Goal: Task Accomplishment & Management: Use online tool/utility

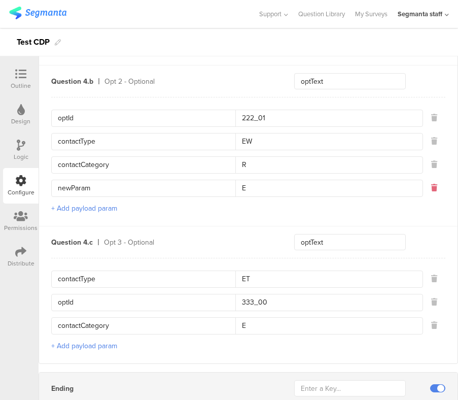
scroll to position [1000, 0]
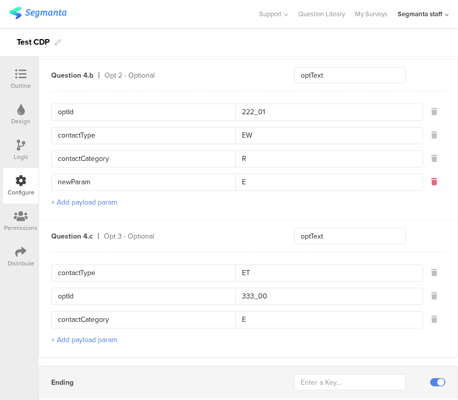
click at [431, 179] on icon at bounding box center [434, 181] width 6 height 7
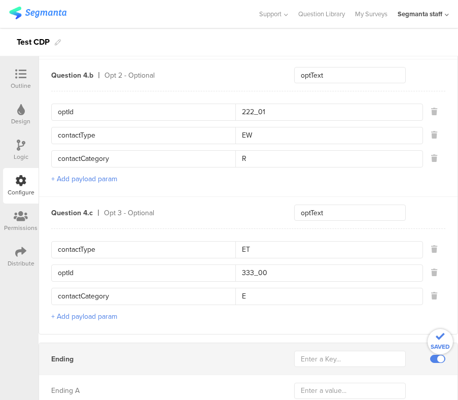
click at [106, 178] on button "+ Add payload param" at bounding box center [84, 179] width 66 height 11
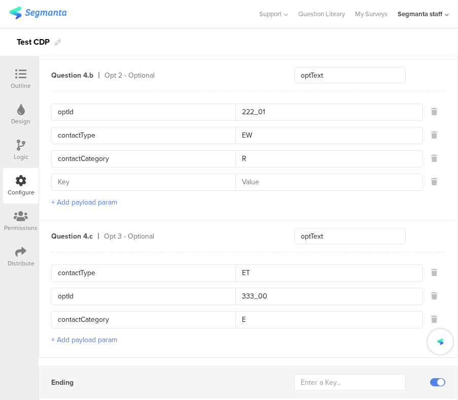
click at [117, 186] on input at bounding box center [147, 182] width 178 height 16
type input "aaaaa"
click at [248, 181] on input at bounding box center [325, 182] width 181 height 16
type input "11111R"
click at [223, 198] on div "optId 222_01 contactType EW contactCategory R aaaaa 11111R + Add payload param" at bounding box center [248, 155] width 394 height 129
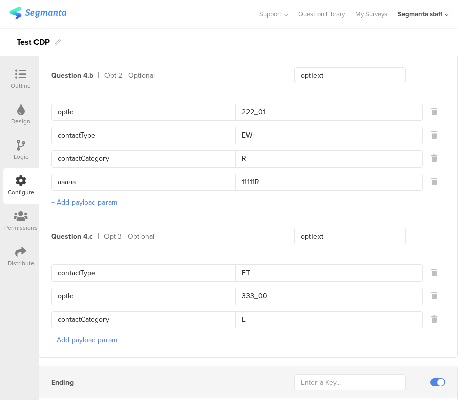
click at [132, 182] on input "aaaaa" at bounding box center [147, 182] width 178 height 16
type input "contactParam"
click at [266, 183] on input "11111R" at bounding box center [325, 182] width 181 height 16
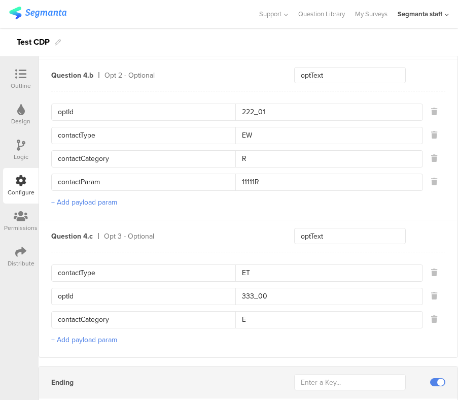
click at [260, 202] on div "optId 222_01 contactType EW contactCategory R contactParam 11111R + Add payload…" at bounding box center [248, 155] width 394 height 129
click at [75, 200] on button "+ Add payload param" at bounding box center [84, 202] width 66 height 11
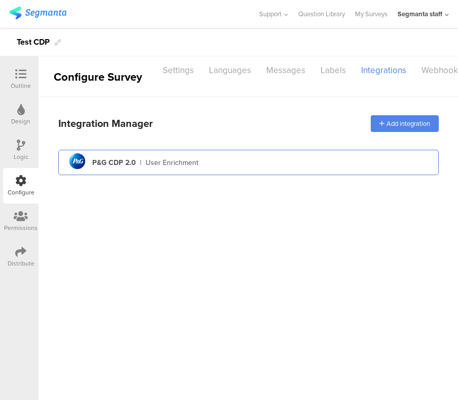
click at [239, 163] on div "pg logo P&G CDP 2.0 | User Enrichment" at bounding box center [248, 162] width 364 height 25
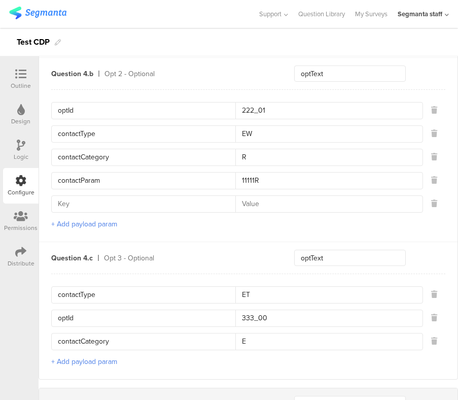
scroll to position [999, 0]
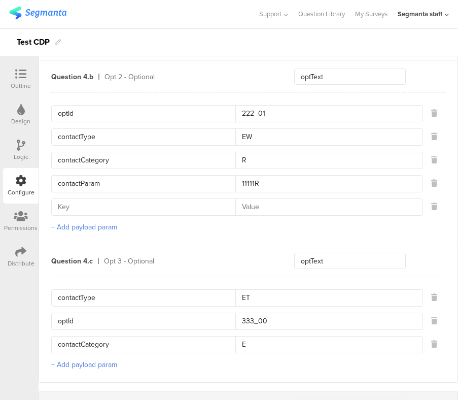
click at [195, 232] on div "optId 222_01 contactType EW contactCategory R contactParam 11111R + Add payload…" at bounding box center [248, 168] width 394 height 152
click at [277, 207] on input at bounding box center [325, 207] width 181 height 16
click at [181, 205] on input at bounding box center [147, 207] width 178 height 16
click at [276, 206] on input at bounding box center [325, 207] width 181 height 16
click at [236, 241] on div "optId 222_01 contactType EW contactCategory R contactParam 11111R + Add payload…" at bounding box center [248, 168] width 394 height 152
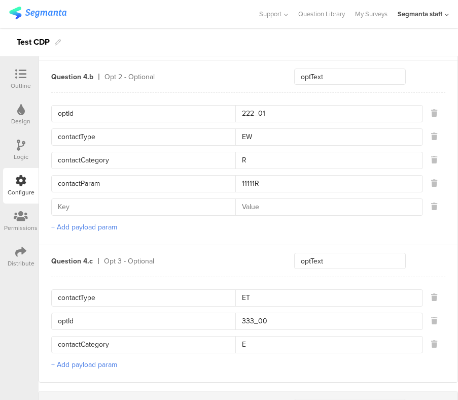
click at [231, 231] on div "optId 222_01 contactType EW contactCategory R contactParam 11111R + Add payload…" at bounding box center [248, 168] width 394 height 152
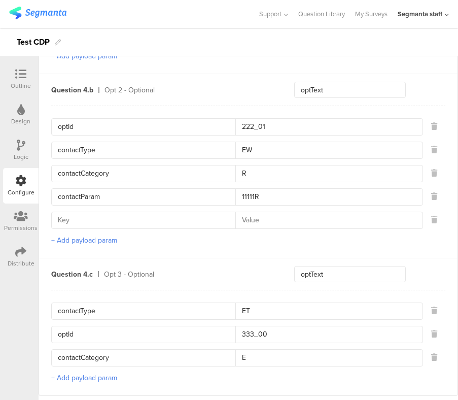
scroll to position [985, 0]
click at [309, 242] on div "optId 222_01 contactType EW contactCategory R contactParam 11111R + Add payload…" at bounding box center [248, 183] width 394 height 152
click at [434, 220] on icon at bounding box center [434, 220] width 6 height 7
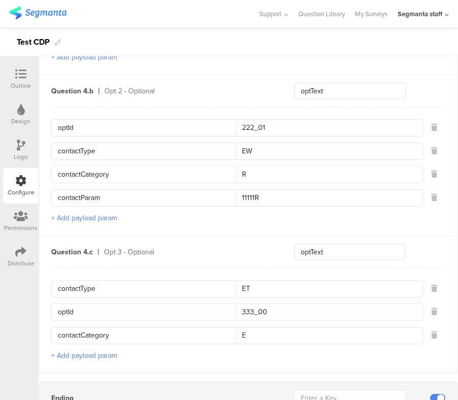
click at [102, 218] on button "+ Add payload param" at bounding box center [84, 218] width 66 height 11
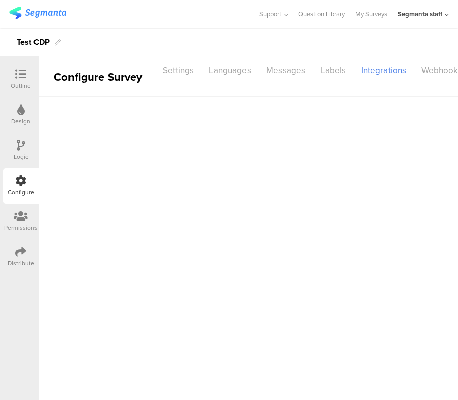
click at [299, 119] on main at bounding box center [249, 248] width 420 height 303
click at [287, 145] on main at bounding box center [249, 248] width 420 height 303
click at [261, 193] on main at bounding box center [249, 248] width 420 height 303
click at [221, 220] on main at bounding box center [249, 248] width 420 height 303
click at [223, 137] on main at bounding box center [249, 248] width 420 height 303
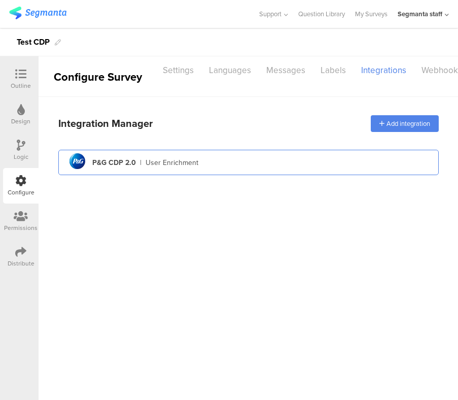
click at [234, 172] on div "pg logo P&G CDP 2.0 | User Enrichment" at bounding box center [248, 162] width 364 height 25
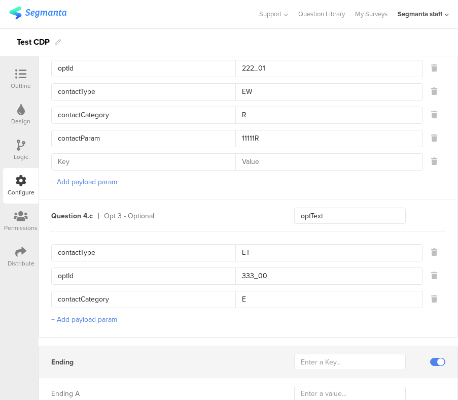
scroll to position [1080, 0]
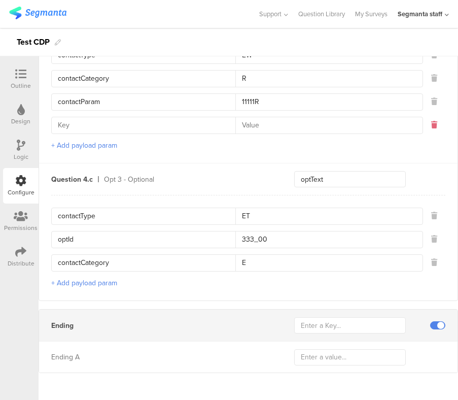
click at [434, 127] on icon at bounding box center [434, 124] width 6 height 7
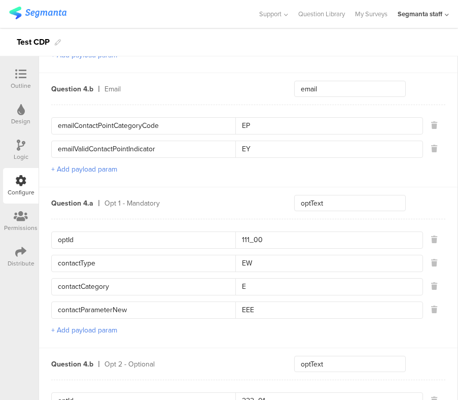
scroll to position [713, 0]
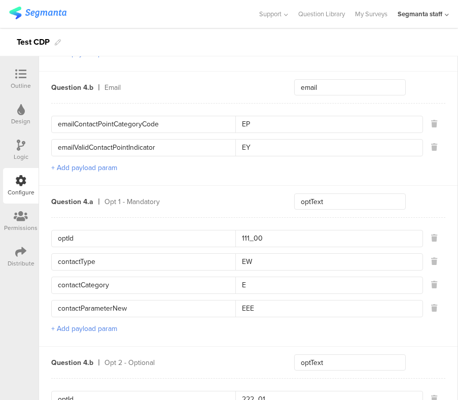
click at [97, 330] on button "+ Add payload param" at bounding box center [84, 328] width 66 height 11
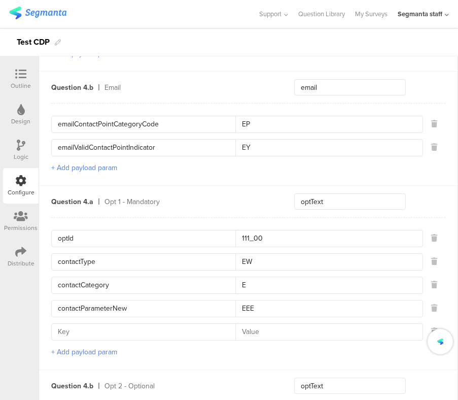
click at [134, 331] on input at bounding box center [147, 332] width 178 height 16
type input "newParam"
click at [261, 331] on input at bounding box center [325, 332] width 181 height 16
type input "A"
click at [244, 353] on div "optId 111_00 contactType EW contactCategory E contactParameterNew EEE newParam …" at bounding box center [248, 293] width 394 height 152
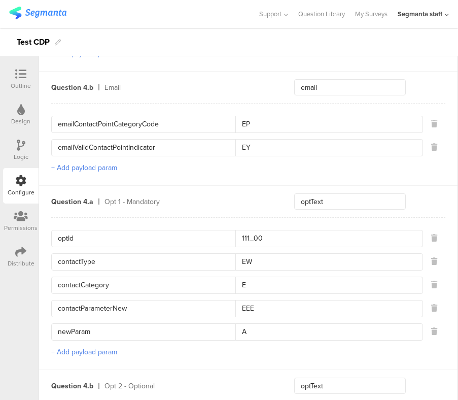
click at [254, 346] on div "optId 111_00 contactType EW contactCategory E contactParameterNew EEE newParam …" at bounding box center [248, 293] width 394 height 152
click at [437, 329] on icon at bounding box center [434, 331] width 6 height 7
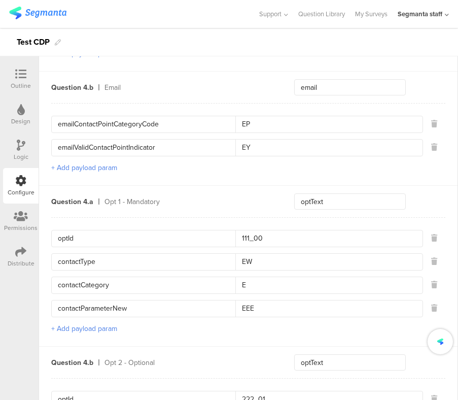
click at [358, 325] on div "optId 111_00 contactType EW contactCategory E contactParameterNew EEE + Add pay…" at bounding box center [248, 281] width 394 height 129
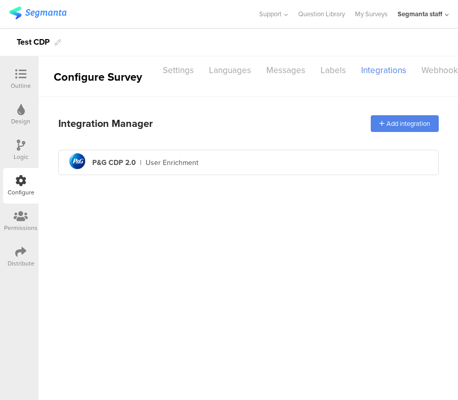
click at [271, 177] on div "Integration Manager Add integration pg logo P&G CDP 2.0 | User Enrichment" at bounding box center [248, 144] width 381 height 70
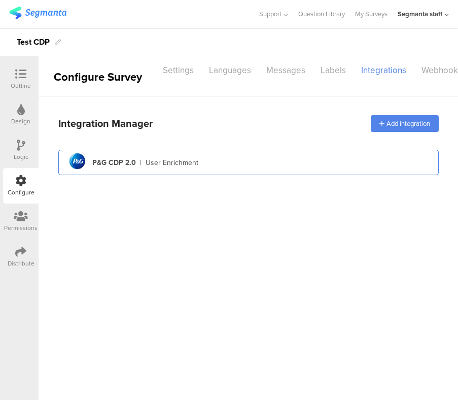
click at [281, 172] on div "pg logo P&G CDP 2.0 | User Enrichment" at bounding box center [248, 162] width 364 height 25
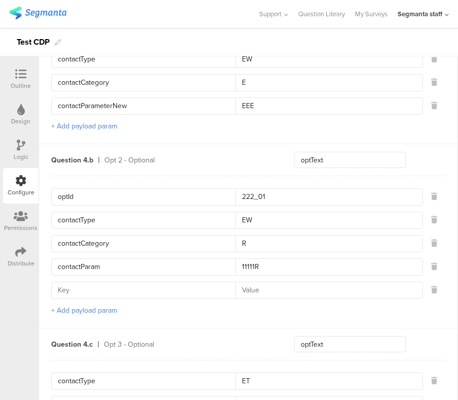
scroll to position [916, 0]
click at [143, 289] on input at bounding box center [147, 290] width 178 height 16
type input "contactNewParam"
click at [426, 319] on div "optId 222_01 contactType EW contactCategory R contactParam 11111R contactNewPar…" at bounding box center [248, 251] width 394 height 152
click at [293, 290] on input at bounding box center [325, 290] width 181 height 16
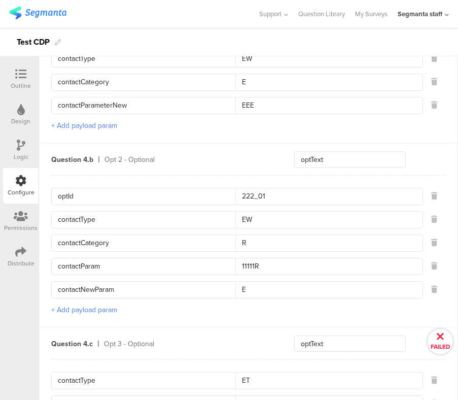
type input "E"
click at [285, 314] on div "optId 222_01 contactType EW contactCategory R contactParam 11111R contactNewPar…" at bounding box center [248, 251] width 394 height 152
click at [287, 316] on div "optId 222_01 contactType EW contactCategory R contactParam 11111R contactNewPar…" at bounding box center [248, 251] width 394 height 152
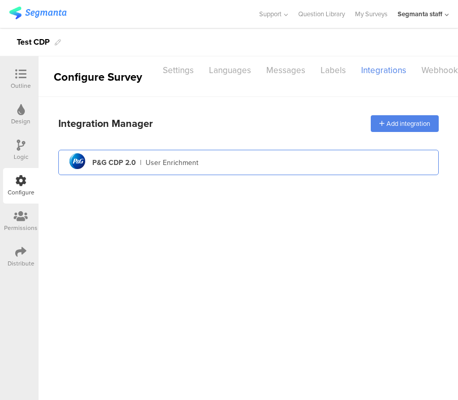
click at [182, 163] on div "User Enrichment" at bounding box center [172, 162] width 53 height 11
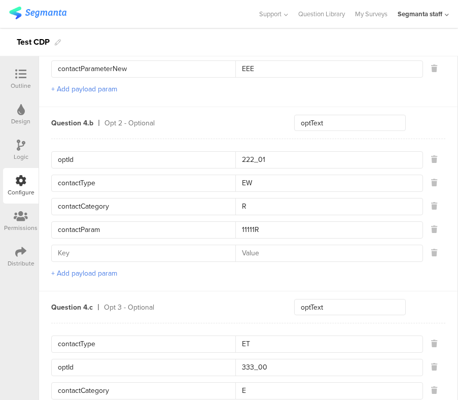
scroll to position [959, 0]
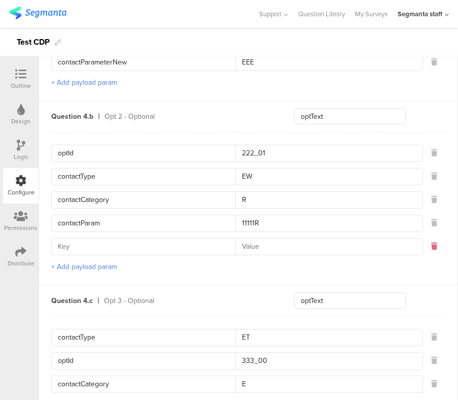
click at [434, 243] on icon at bounding box center [434, 246] width 6 height 7
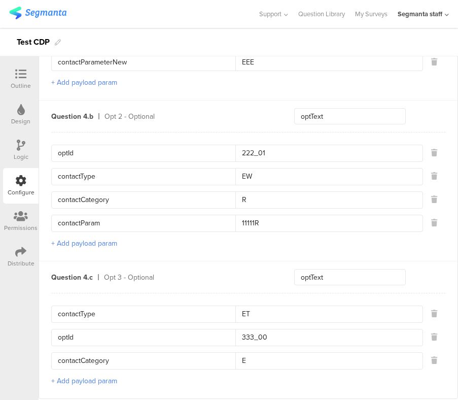
click at [89, 238] on button "+ Add payload param" at bounding box center [84, 243] width 66 height 11
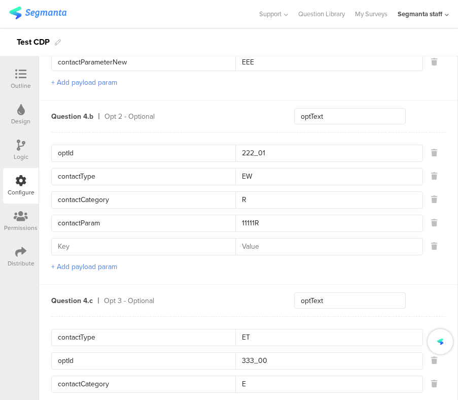
click at [147, 246] on input at bounding box center [147, 247] width 178 height 16
type input "A"
click at [290, 244] on input at bounding box center [325, 247] width 181 height 16
type input "A"
click at [287, 266] on div "optId 222_01 contactType EW contactCategory R contactParam 11111R A A + Add pay…" at bounding box center [248, 208] width 394 height 152
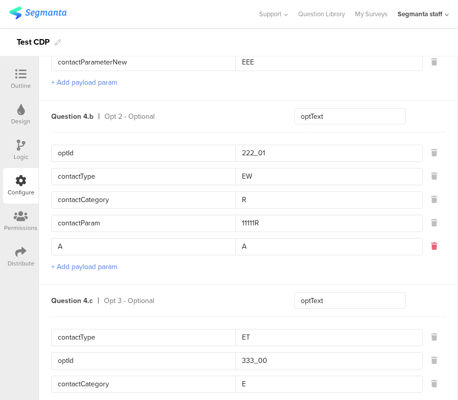
click at [433, 243] on icon at bounding box center [434, 246] width 6 height 7
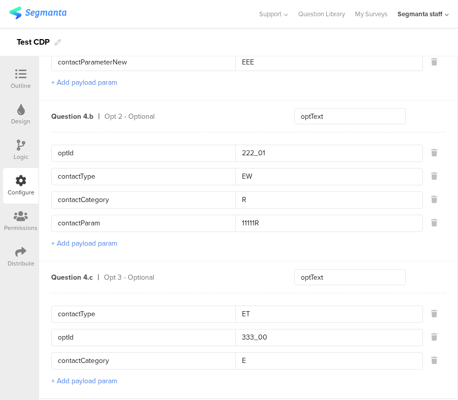
click at [332, 240] on div "optId 222_01 contactType EW contactCategory R contactParam 11111R + Add payload…" at bounding box center [248, 196] width 394 height 129
